Goal: Book appointment/travel/reservation

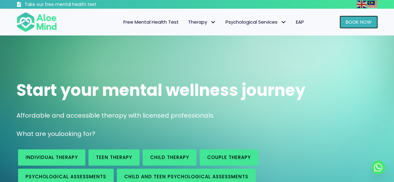
click at [348, 21] on span "Book Now" at bounding box center [359, 22] width 26 height 7
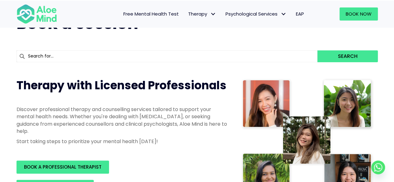
scroll to position [93, 0]
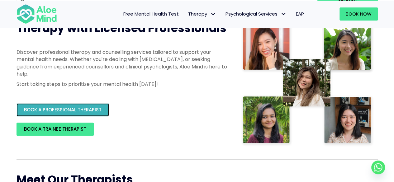
click at [83, 109] on span "BOOK A PROFESSIONAL THERAPIST" at bounding box center [63, 109] width 78 height 7
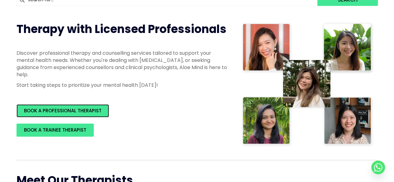
scroll to position [0, 0]
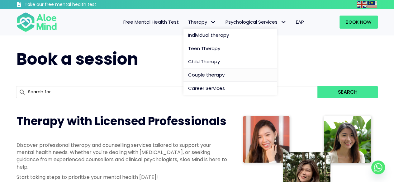
click at [203, 71] on link "Couple therapy" at bounding box center [229, 74] width 93 height 13
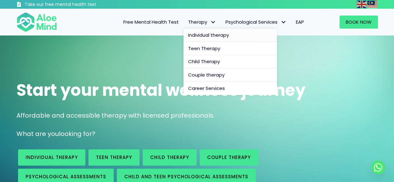
click at [202, 37] on span "Individual therapy" at bounding box center [208, 35] width 41 height 7
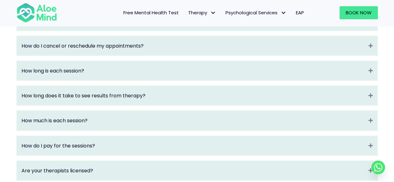
scroll to position [725, 0]
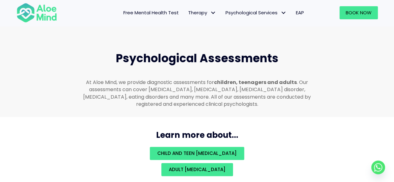
scroll to position [1317, 0]
